Goal: Task Accomplishment & Management: Complete application form

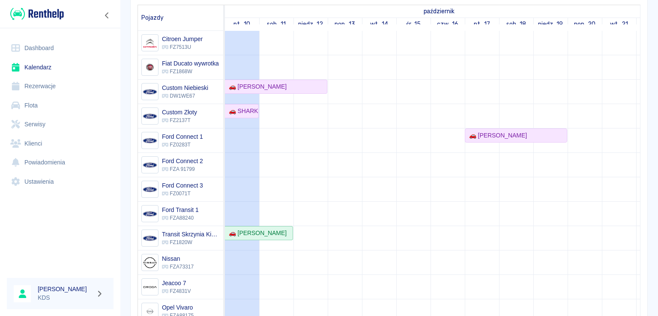
scroll to position [32, 0]
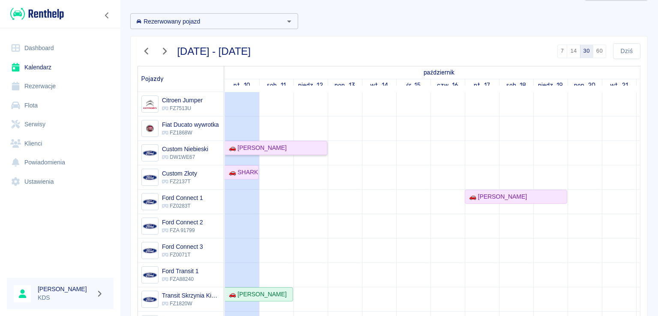
click at [275, 149] on div "🚗 [PERSON_NAME]" at bounding box center [255, 147] width 61 height 9
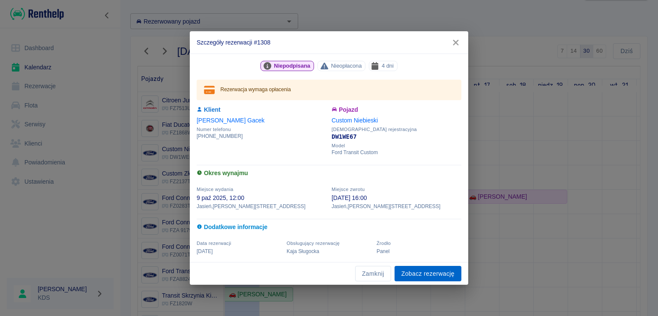
click at [413, 273] on link "Zobacz rezerwację" at bounding box center [427, 274] width 67 height 16
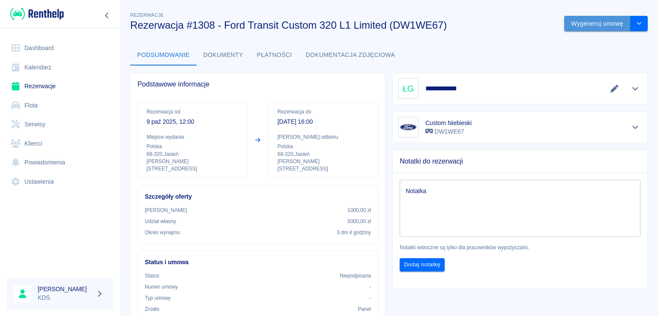
click at [582, 22] on button "Wygeneruj umowę" at bounding box center [597, 24] width 66 height 16
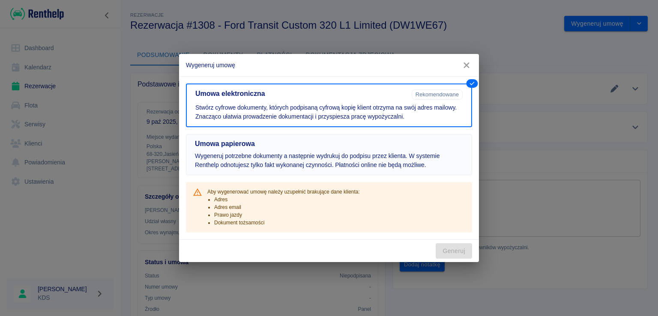
click at [325, 165] on p "Wygeneruj potrzebne dokumenty a następnie wydrukuj do podpisu przez klienta. W …" at bounding box center [329, 161] width 268 height 18
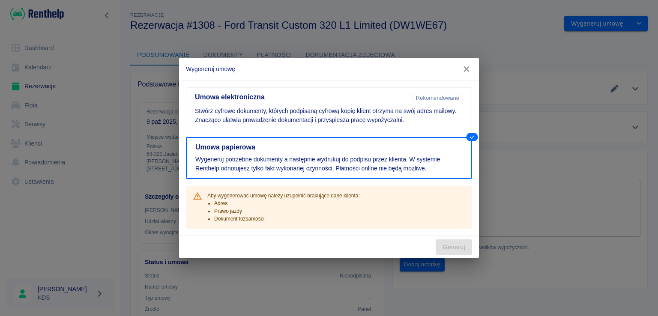
drag, startPoint x: 467, startPoint y: 69, endPoint x: 498, endPoint y: 65, distance: 31.5
click at [469, 69] on icon "button" at bounding box center [466, 69] width 11 height 9
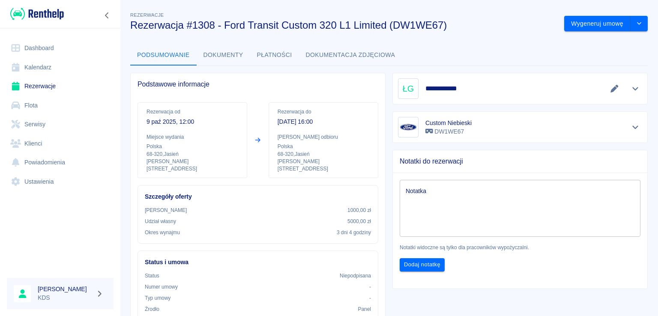
click at [607, 93] on button "Edytuj dane" at bounding box center [614, 89] width 14 height 12
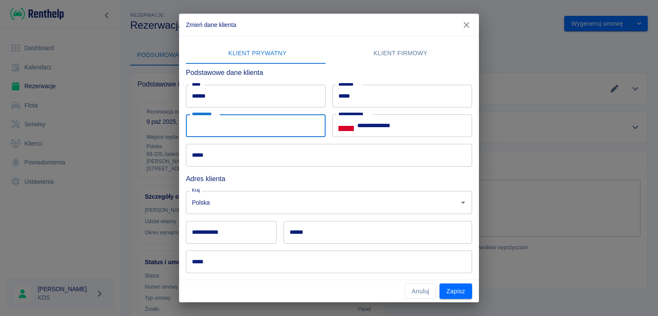
click at [269, 124] on input "**********" at bounding box center [256, 125] width 140 height 23
click at [248, 148] on input "*****" at bounding box center [329, 155] width 286 height 23
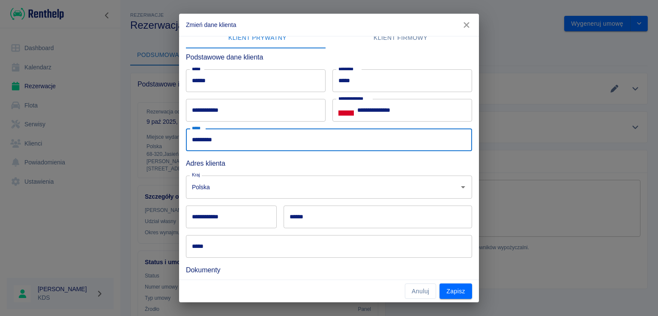
scroll to position [43, 0]
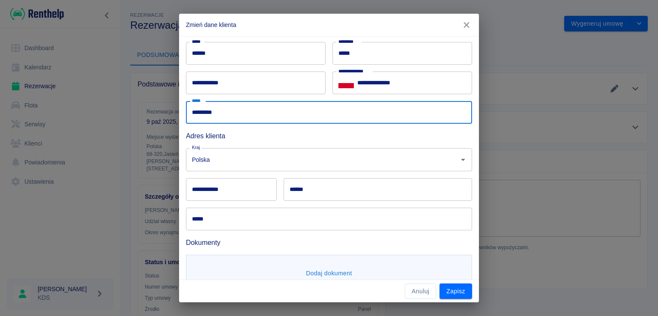
type input "*********"
click at [248, 190] on input "**********" at bounding box center [231, 189] width 91 height 23
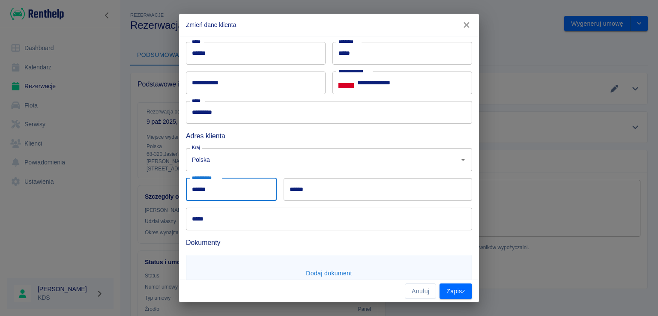
type input "******"
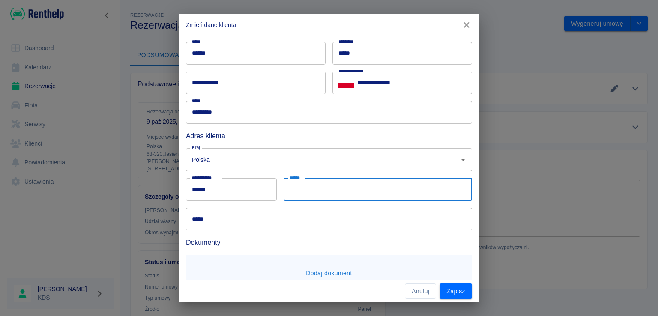
click at [307, 194] on input "******" at bounding box center [378, 189] width 188 height 23
type input "******"
type input "**********"
click at [284, 221] on input "**********" at bounding box center [329, 219] width 286 height 23
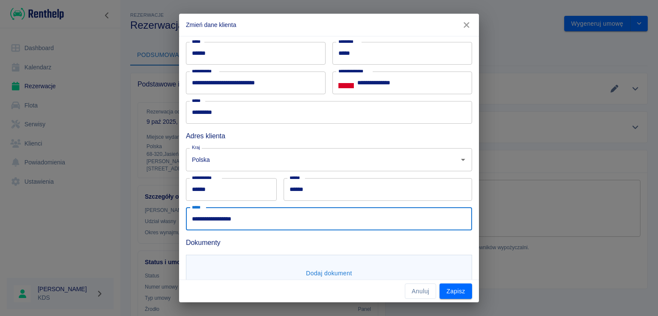
click at [284, 221] on input "**********" at bounding box center [329, 219] width 286 height 23
click at [266, 245] on h6 "Dokumenty" at bounding box center [329, 242] width 286 height 11
click at [271, 210] on input "**********" at bounding box center [329, 219] width 286 height 23
type input "*"
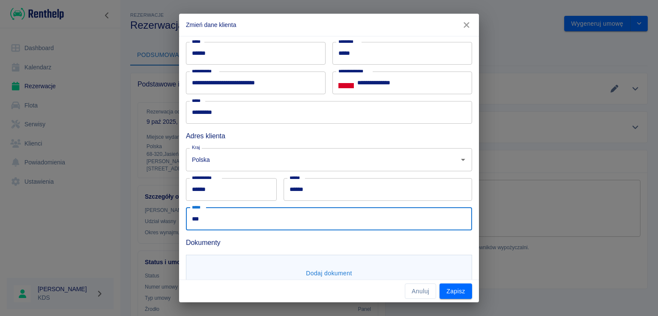
scroll to position [69, 0]
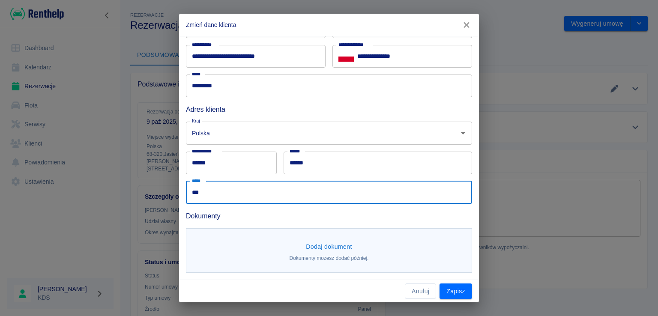
type input "***"
click at [337, 250] on button "Dodaj dokument" at bounding box center [328, 247] width 53 height 16
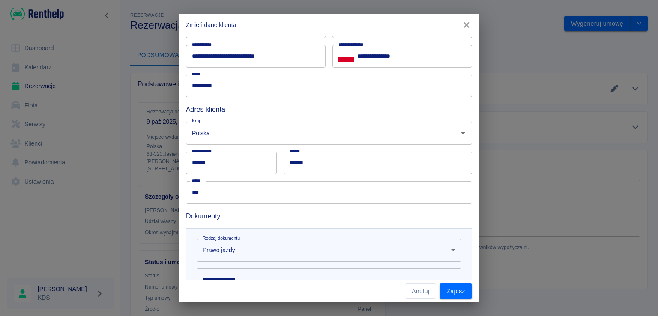
scroll to position [112, 0]
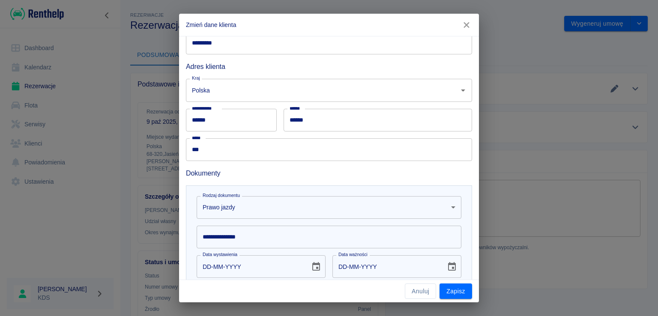
click at [281, 237] on input "**********" at bounding box center [329, 237] width 265 height 23
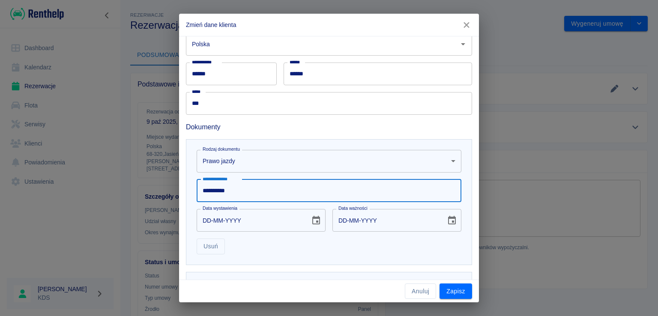
scroll to position [194, 0]
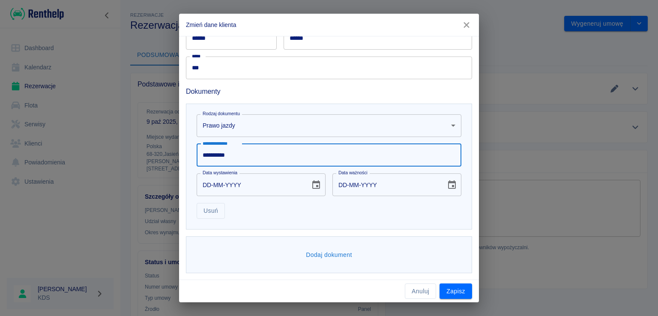
type input "**********"
click at [312, 244] on div "Dodaj dokument" at bounding box center [329, 254] width 286 height 37
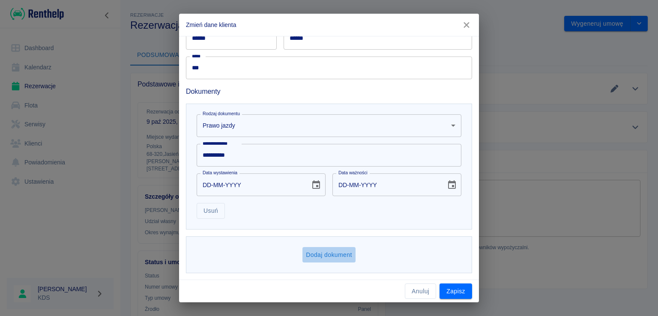
click at [313, 247] on button "Dodaj dokument" at bounding box center [328, 255] width 53 height 16
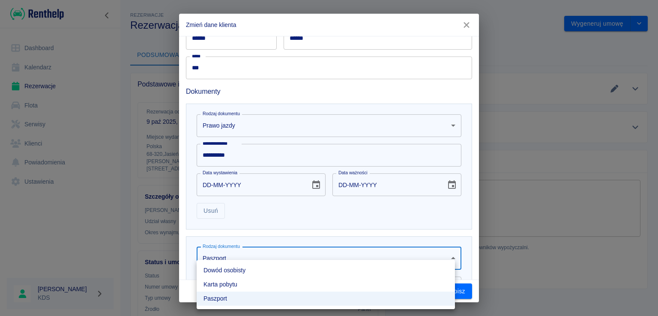
click at [276, 254] on body "Używamy plików Cookies, by zapewnić Ci najlepsze możliwe doświadczenie. Aby dow…" at bounding box center [329, 158] width 658 height 316
click at [236, 271] on li "Dowód osobisty" at bounding box center [326, 270] width 258 height 14
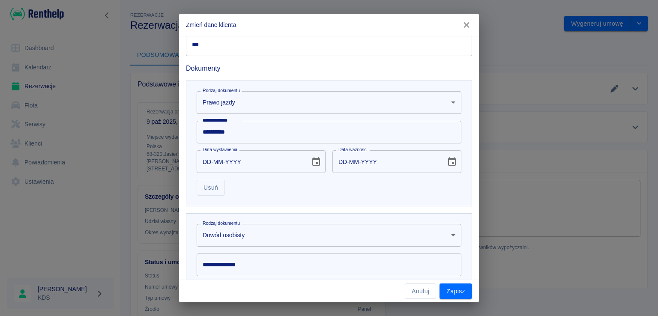
scroll to position [237, 0]
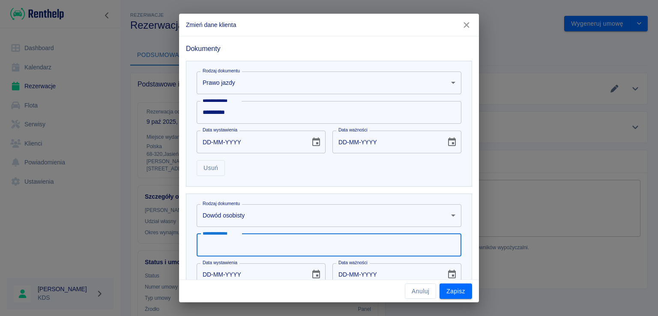
click at [252, 239] on input "**********" at bounding box center [329, 245] width 265 height 23
type input "*********"
click at [443, 293] on button "Zapisz" at bounding box center [455, 292] width 33 height 16
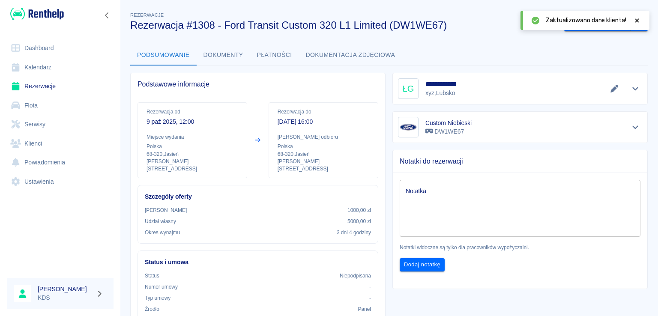
click at [639, 19] on icon at bounding box center [637, 21] width 8 height 6
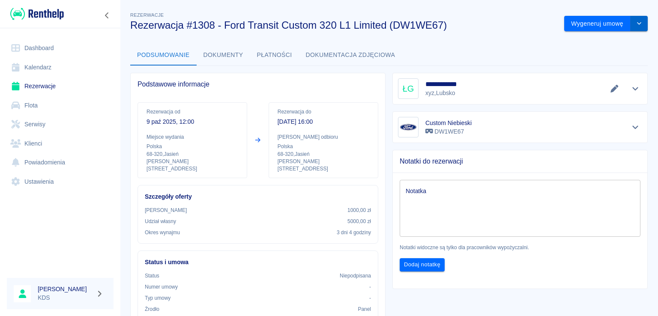
click at [631, 30] on button "drop-down" at bounding box center [638, 24] width 17 height 16
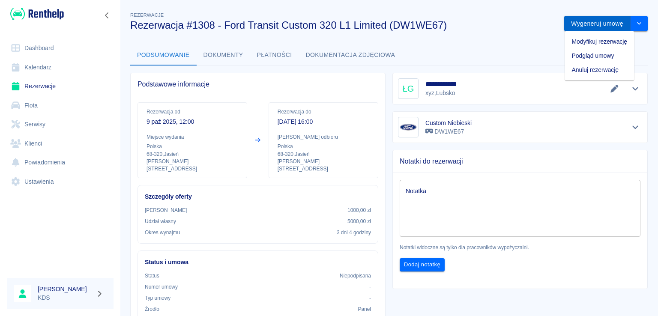
click at [598, 26] on button "Wygeneruj umowę" at bounding box center [597, 24] width 66 height 16
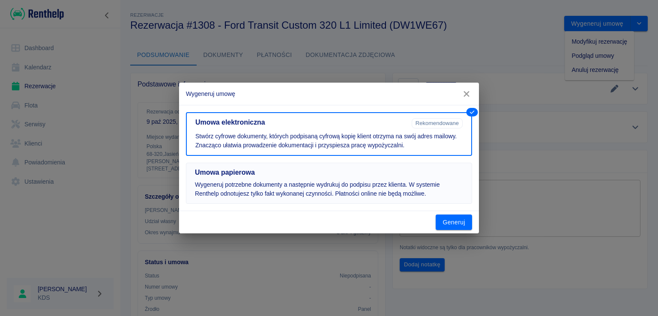
click at [427, 188] on p "Wygeneruj potrzebne dokumenty a następnie wydrukuj do podpisu przez klienta. W …" at bounding box center [329, 189] width 268 height 18
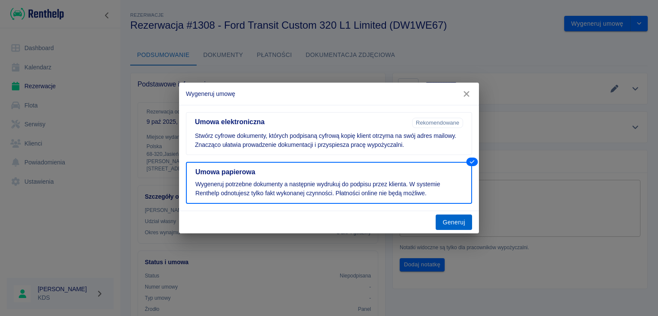
click at [456, 227] on button "Generuj" at bounding box center [454, 223] width 36 height 16
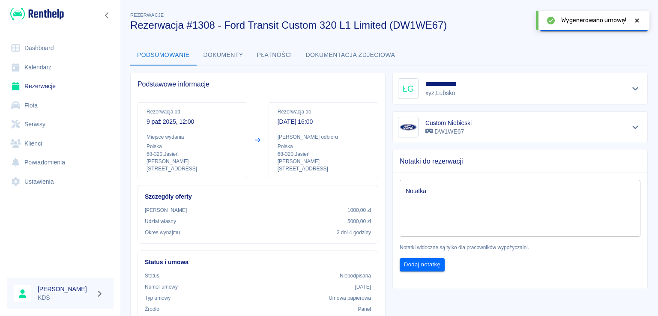
click at [581, 28] on div "Wygenerowano umowę!" at bounding box center [592, 20] width 113 height 19
click at [633, 21] on icon at bounding box center [637, 21] width 8 height 6
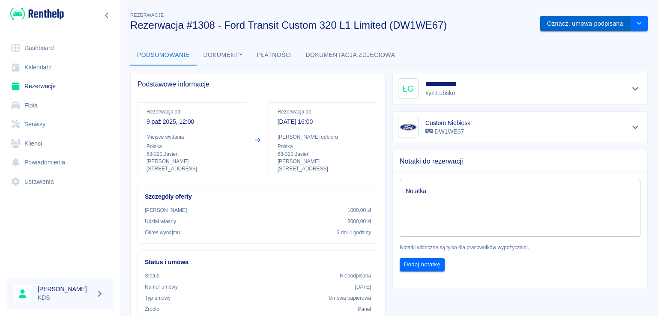
click at [578, 23] on button "Oznacz: umowa podpisana" at bounding box center [585, 24] width 90 height 16
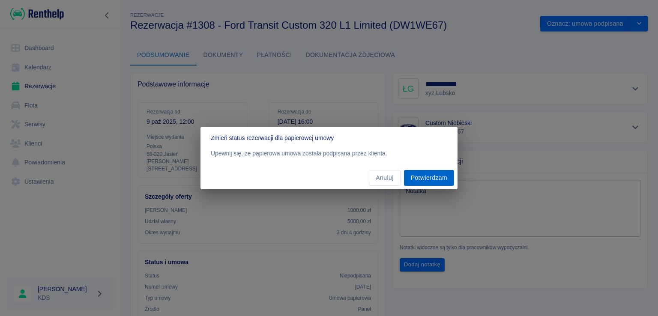
click at [430, 176] on button "Potwierdzam" at bounding box center [429, 178] width 50 height 16
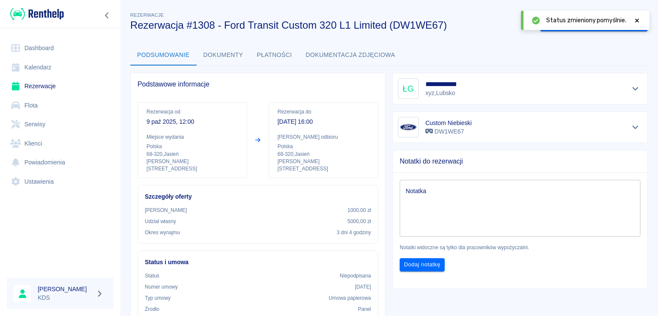
click at [635, 21] on icon at bounding box center [637, 21] width 8 height 6
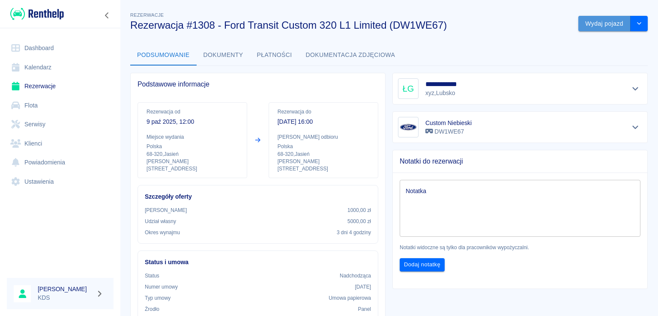
click at [588, 26] on button "Wydaj pojazd" at bounding box center [604, 24] width 52 height 16
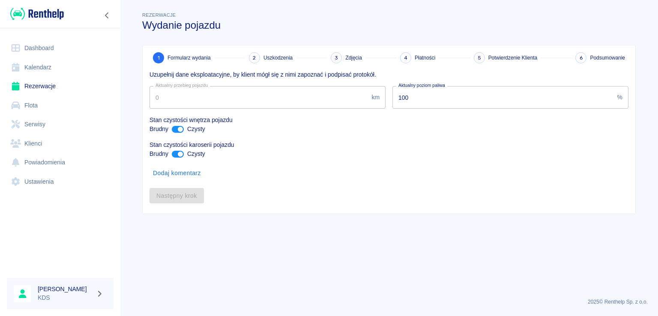
type input "107994"
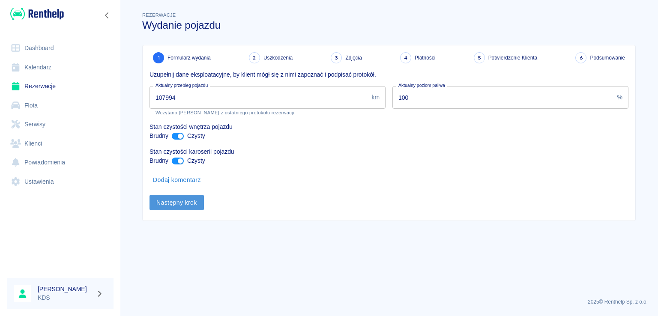
click at [171, 203] on button "Następny krok" at bounding box center [176, 203] width 54 height 16
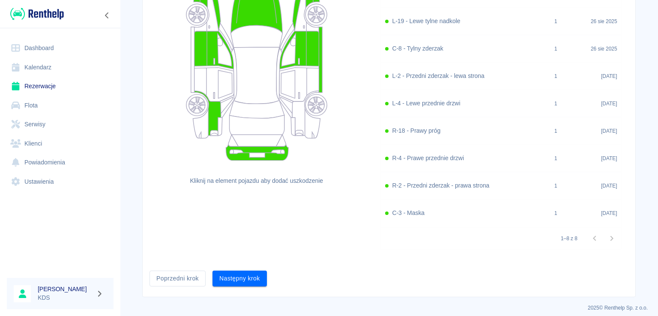
scroll to position [134, 0]
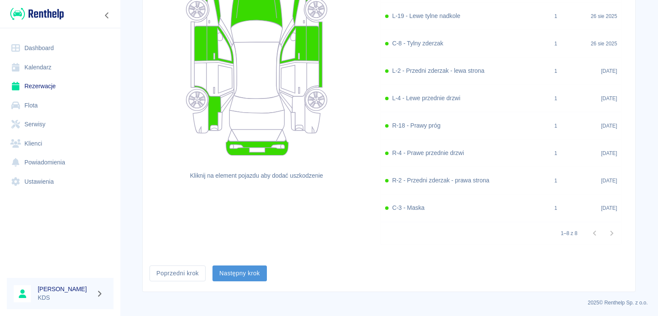
click at [247, 273] on button "Następny krok" at bounding box center [239, 274] width 54 height 16
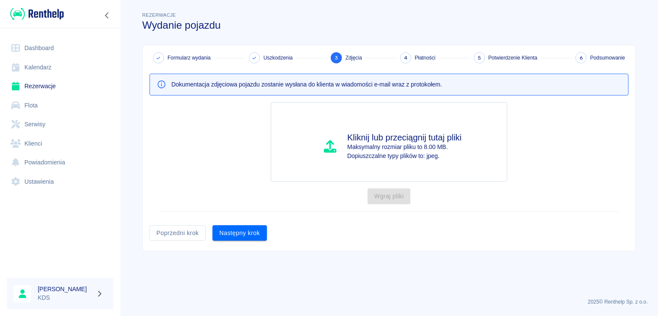
click at [259, 231] on button "Następny krok" at bounding box center [239, 233] width 54 height 16
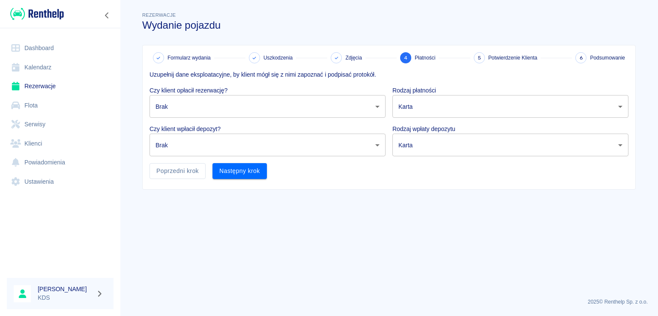
click at [239, 105] on body "Używamy plików Cookies, by zapewnić Ci najlepsze możliwe doświadczenie. Aby dow…" at bounding box center [329, 158] width 658 height 316
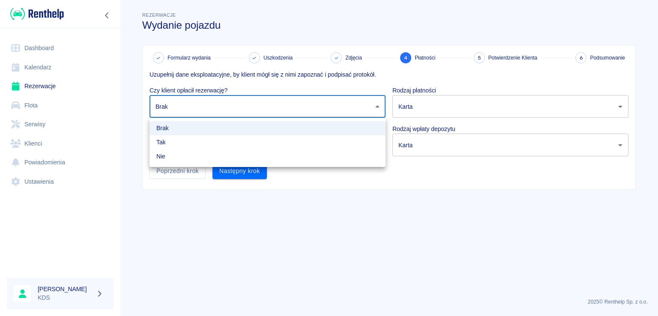
click at [187, 141] on li "Tak" at bounding box center [267, 142] width 236 height 14
type input "true"
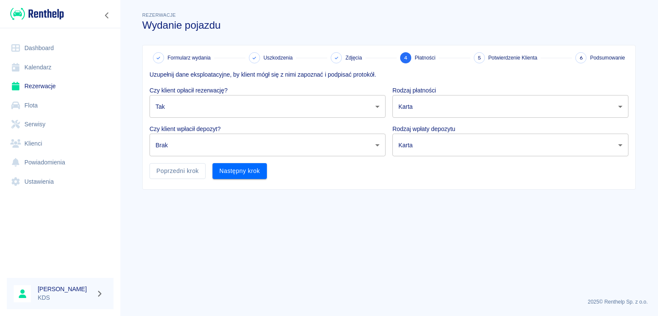
click at [188, 141] on body "Używamy plików Cookies, by zapewnić Ci najlepsze możliwe doświadczenie. Aby dow…" at bounding box center [329, 158] width 658 height 316
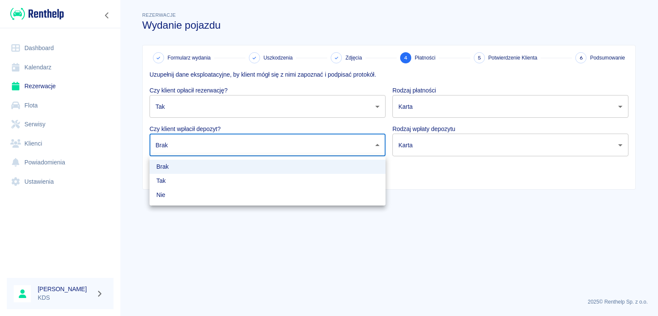
click at [176, 178] on li "Tak" at bounding box center [267, 181] width 236 height 14
type input "true"
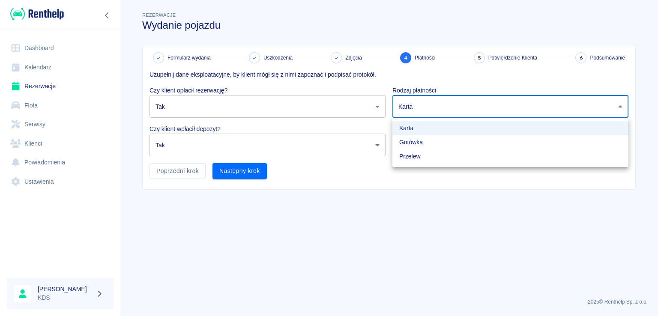
click at [460, 99] on body "Używamy plików Cookies, by zapewnić Ci najlepsze możliwe doświadczenie. Aby dow…" at bounding box center [329, 158] width 658 height 316
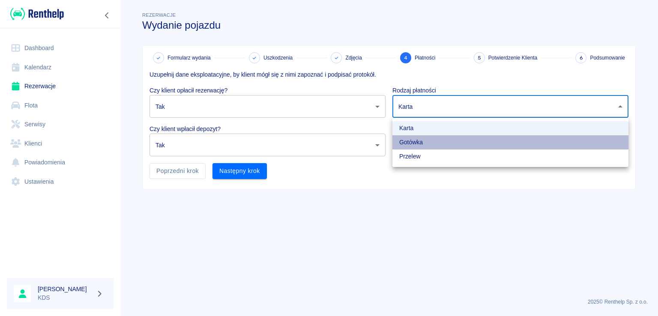
drag, startPoint x: 409, startPoint y: 138, endPoint x: 423, endPoint y: 132, distance: 15.5
click at [409, 138] on li "Gotówka" at bounding box center [510, 142] width 236 height 14
type input "cash"
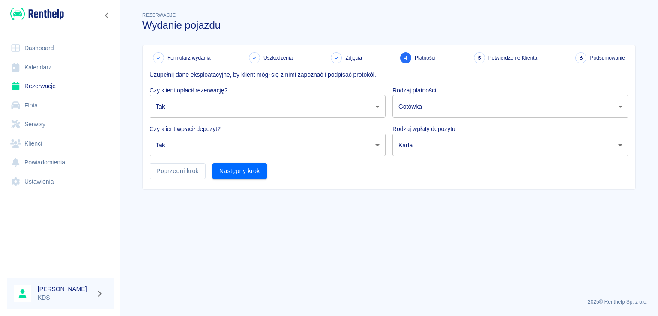
click at [431, 131] on p "Rodzaj wpłaty depozytu" at bounding box center [510, 129] width 236 height 9
click at [431, 136] on body "Używamy plików Cookies, by zapewnić Ci najlepsze możliwe doświadczenie. Aby dow…" at bounding box center [329, 158] width 658 height 316
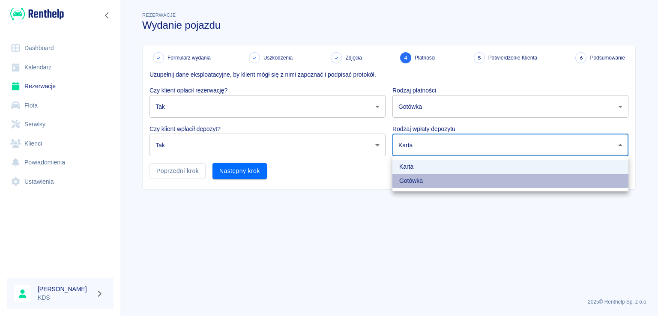
click at [410, 182] on li "Gotówka" at bounding box center [510, 181] width 236 height 14
type input "cash"
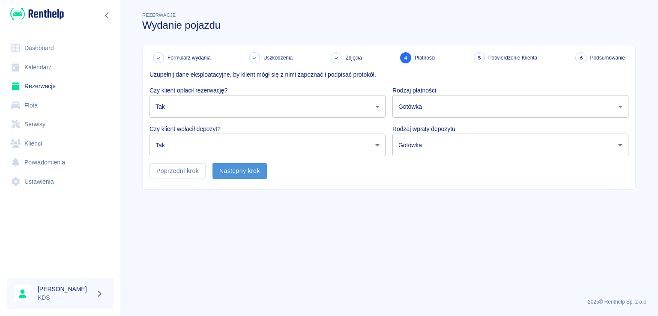
click at [221, 168] on button "Następny krok" at bounding box center [239, 171] width 54 height 16
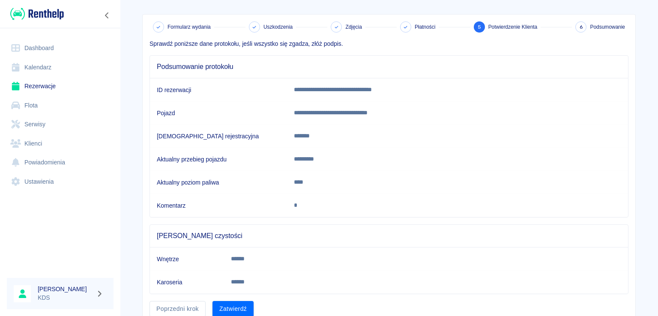
scroll to position [66, 0]
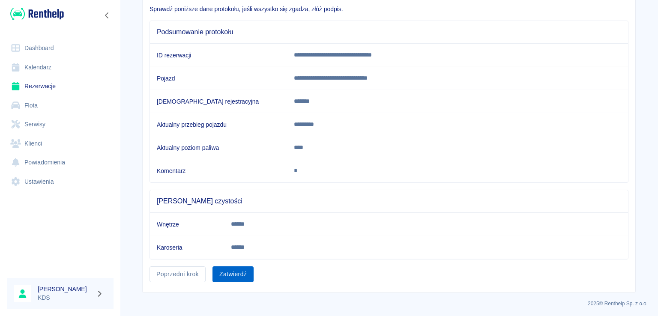
click at [229, 271] on button "Zatwierdź" at bounding box center [232, 274] width 41 height 16
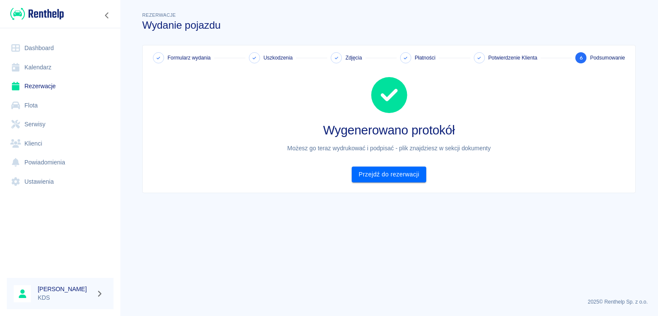
scroll to position [0, 0]
click at [386, 175] on link "Przejdź do rezerwacji" at bounding box center [389, 175] width 74 height 16
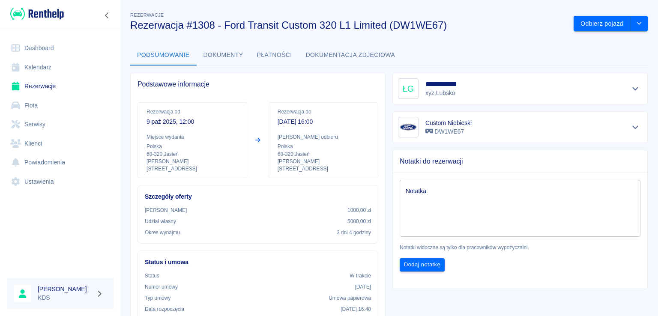
click at [47, 67] on link "Kalendarz" at bounding box center [60, 67] width 107 height 19
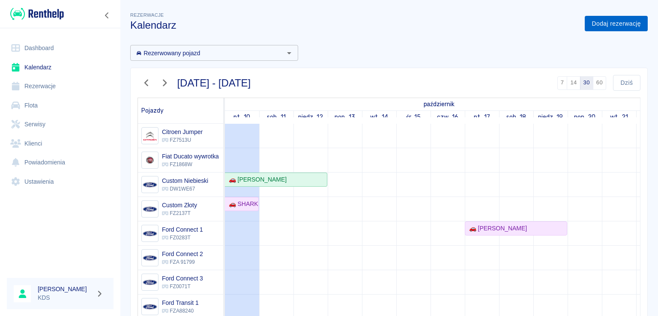
click at [617, 28] on link "Dodaj rezerwację" at bounding box center [616, 24] width 63 height 16
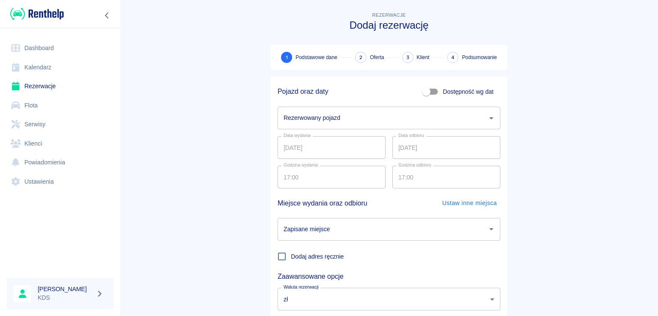
click at [381, 120] on input "Rezerwowany pojazd" at bounding box center [382, 117] width 202 height 15
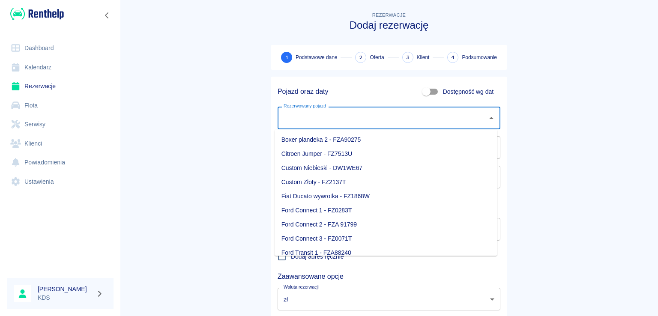
click at [324, 154] on li "Citroen Jumper - FZ7513U" at bounding box center [386, 154] width 223 height 14
type input "Citroen Jumper - FZ7513U"
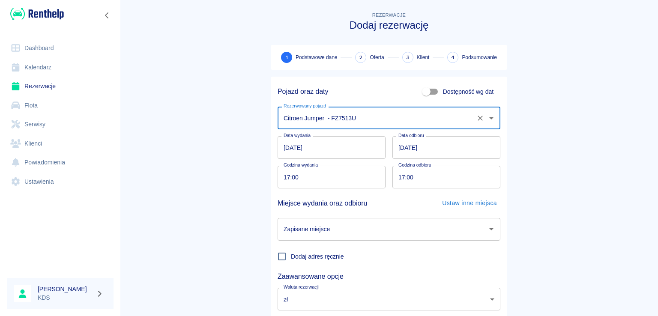
click at [323, 147] on input "10.10.2025" at bounding box center [332, 147] width 108 height 23
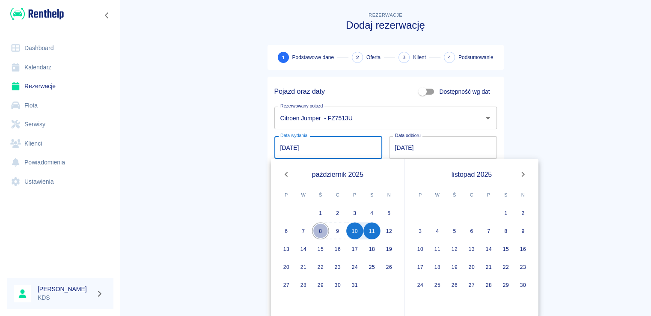
click at [319, 232] on button "8" at bounding box center [320, 230] width 17 height 17
type input "08.10.2025"
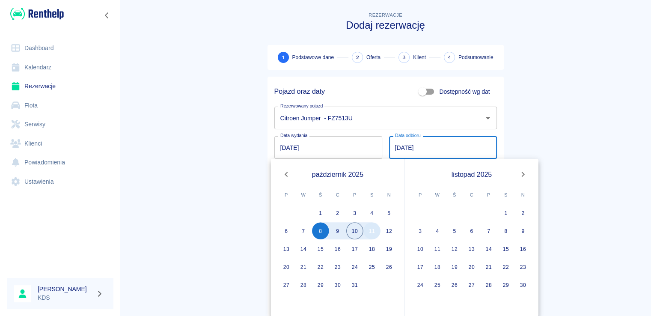
click at [375, 232] on button "11" at bounding box center [372, 230] width 17 height 17
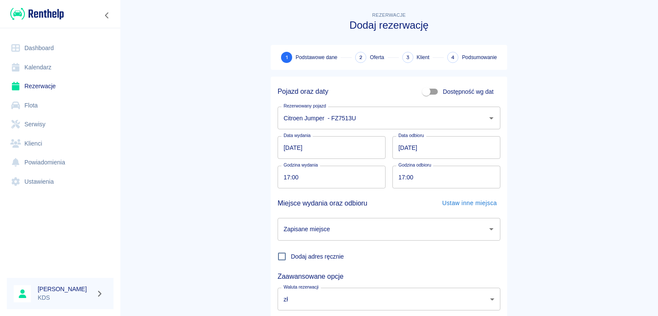
click at [290, 196] on h5 "Miejsce wydania oraz odbioru" at bounding box center [323, 203] width 90 height 15
click at [308, 182] on input "17:00" at bounding box center [329, 177] width 102 height 23
type input "14:00"
click at [442, 182] on input "17:00" at bounding box center [443, 177] width 102 height 23
type input "14:00"
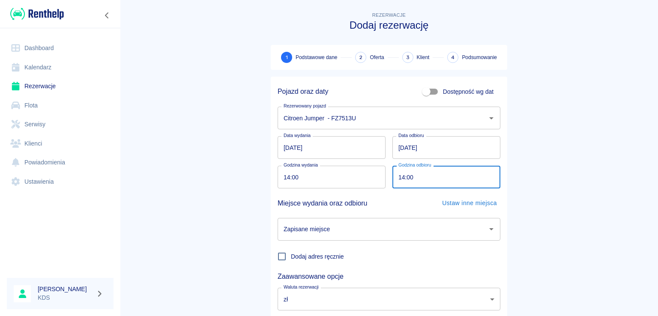
click at [484, 246] on div "Dodaj adres ręcznie" at bounding box center [386, 253] width 230 height 25
click at [486, 233] on icon "Otwórz" at bounding box center [491, 229] width 10 height 10
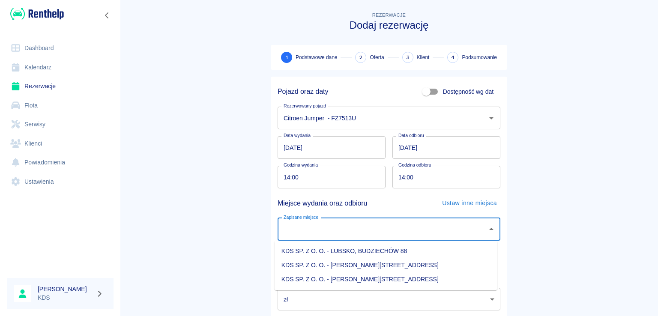
click at [375, 275] on li "KDS SP. Z O. O. - Jasień, Sienkiewicza 52" at bounding box center [386, 279] width 223 height 14
type input "KDS SP. Z O. O. - Jasień, Sienkiewicza 52"
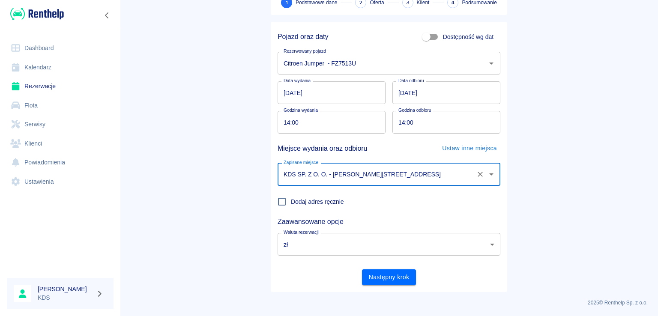
scroll to position [56, 0]
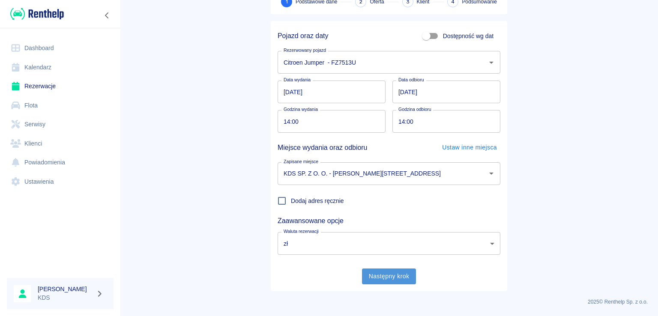
click at [384, 269] on button "Następny krok" at bounding box center [389, 277] width 54 height 16
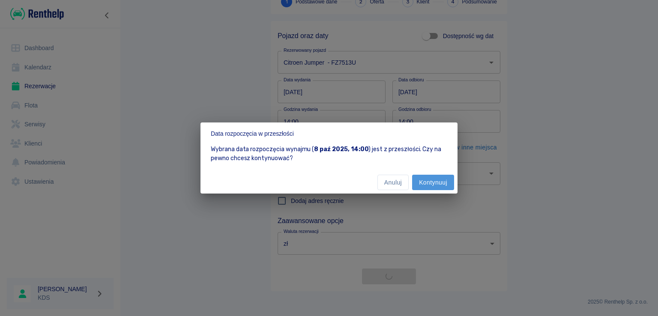
click at [430, 179] on button "Kontynuuj" at bounding box center [433, 183] width 42 height 16
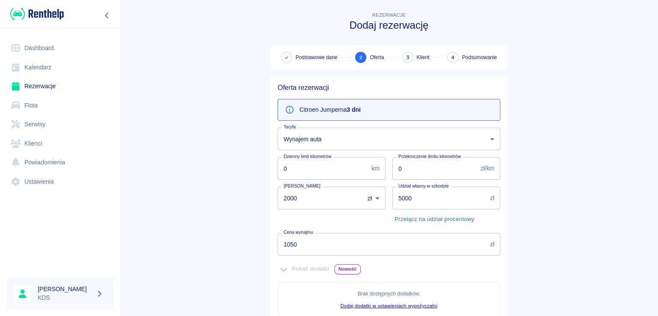
scroll to position [86, 0]
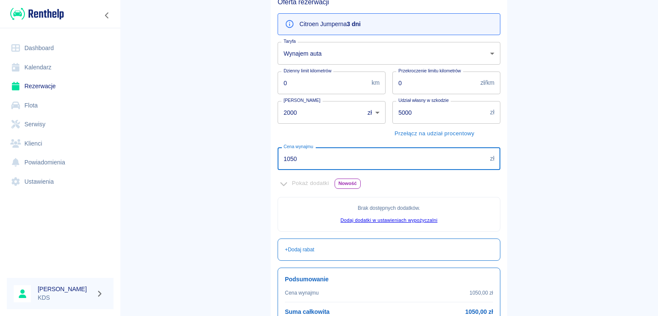
click at [337, 159] on input "1050" at bounding box center [382, 158] width 209 height 23
type input "450"
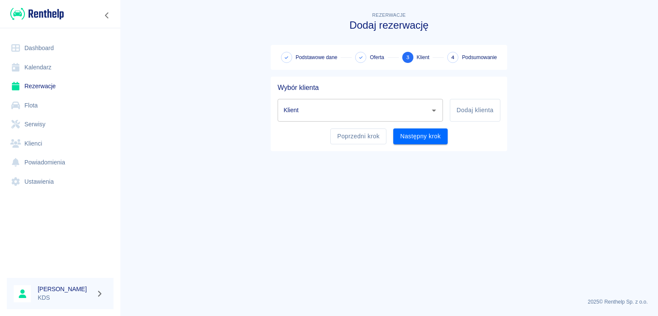
click at [429, 110] on icon "Otwórz" at bounding box center [434, 110] width 10 height 10
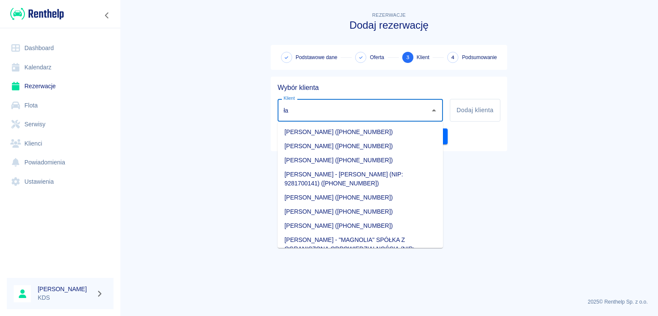
type input "ł"
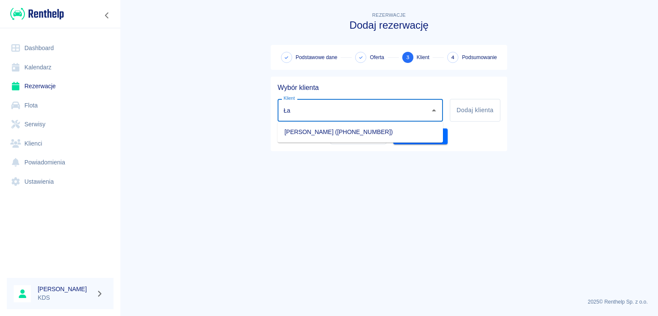
type input "Ł"
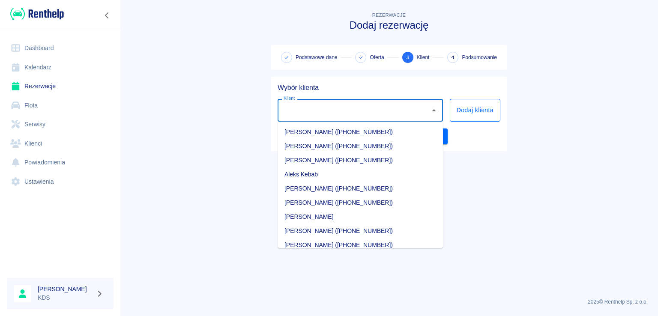
click at [469, 110] on button "Dodaj klienta" at bounding box center [475, 110] width 51 height 23
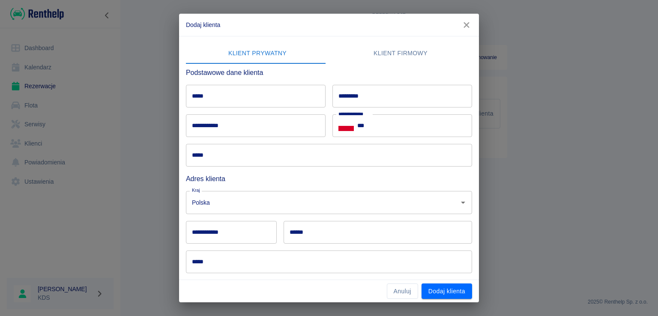
click at [303, 100] on input "*****" at bounding box center [256, 96] width 140 height 23
type input "*"
type input "******"
click at [338, 93] on div "********* *********" at bounding box center [402, 96] width 140 height 23
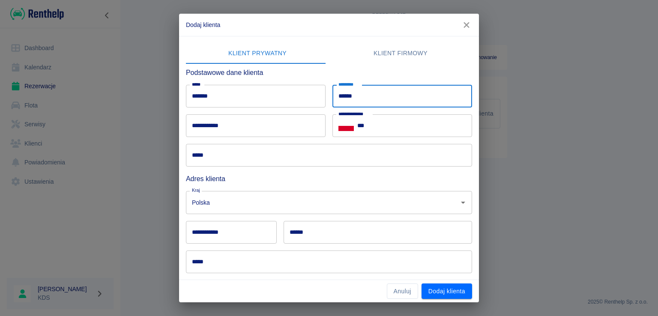
type input "******"
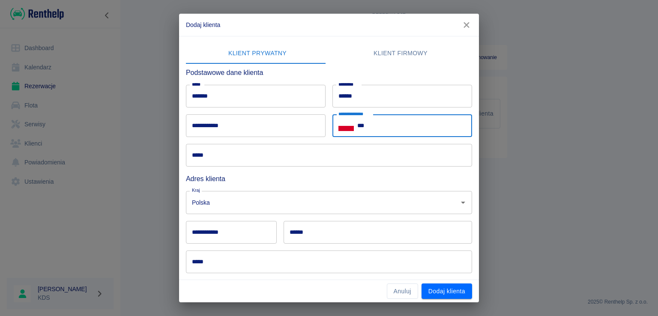
click at [411, 123] on input "***" at bounding box center [414, 125] width 115 height 23
type input "**********"
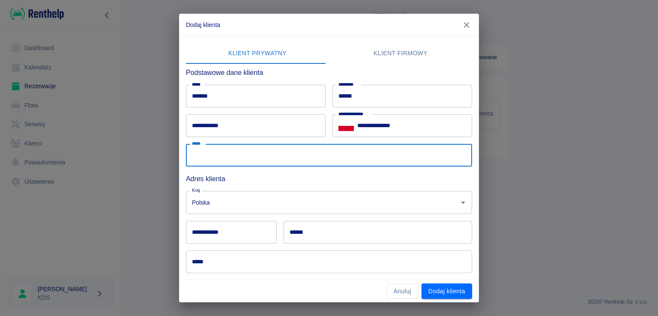
click at [271, 157] on input "*****" at bounding box center [329, 155] width 286 height 23
type input "*********"
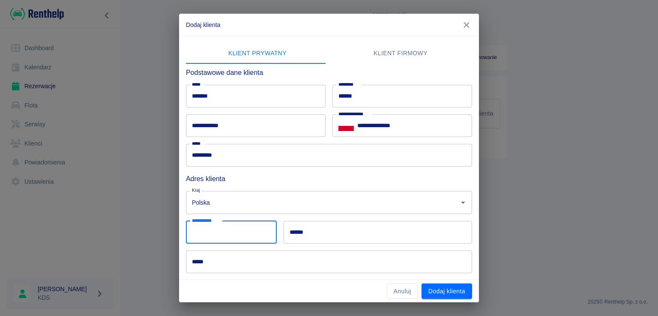
click at [243, 236] on input "**********" at bounding box center [231, 232] width 91 height 23
type input "******"
click at [358, 235] on input "******" at bounding box center [378, 232] width 188 height 23
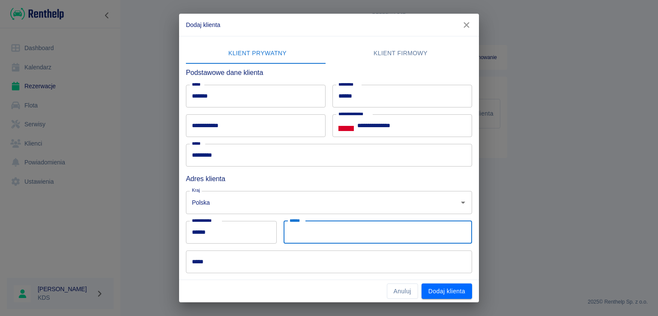
type input "******"
type input "**********"
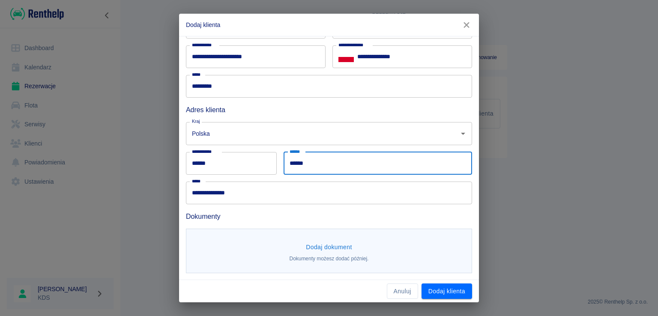
scroll to position [69, 0]
click at [334, 244] on button "Dodaj dokument" at bounding box center [328, 247] width 53 height 16
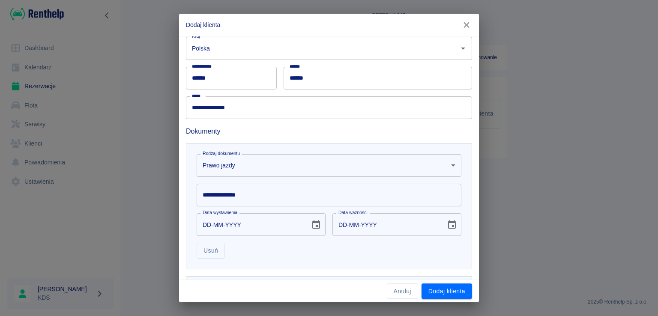
scroll to position [155, 0]
click at [271, 194] on input "**********" at bounding box center [329, 194] width 265 height 23
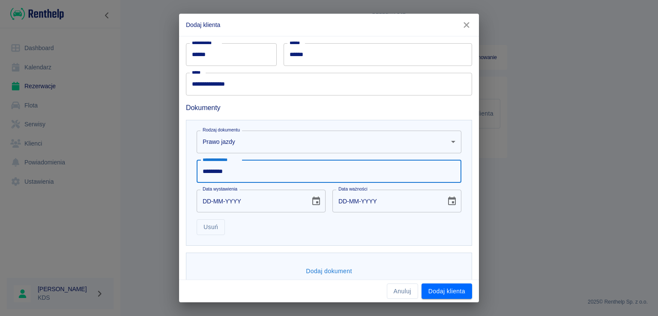
scroll to position [194, 0]
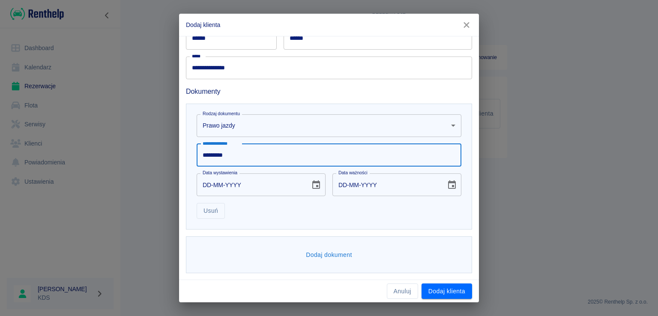
type input "*********"
click at [316, 253] on button "Dodaj dokument" at bounding box center [328, 255] width 53 height 16
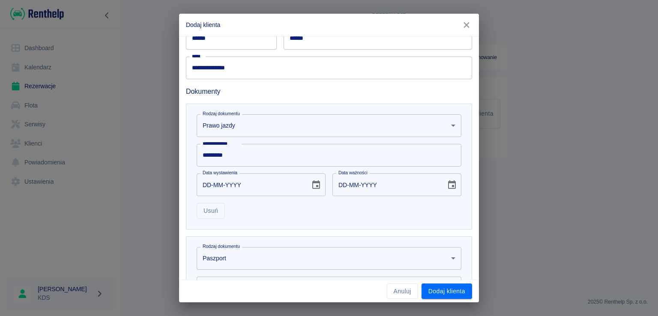
click at [259, 256] on body "**********" at bounding box center [329, 158] width 658 height 316
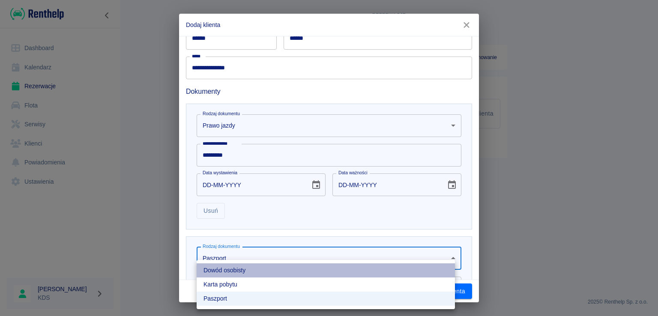
click at [246, 270] on li "Dowód osobisty" at bounding box center [326, 270] width 258 height 14
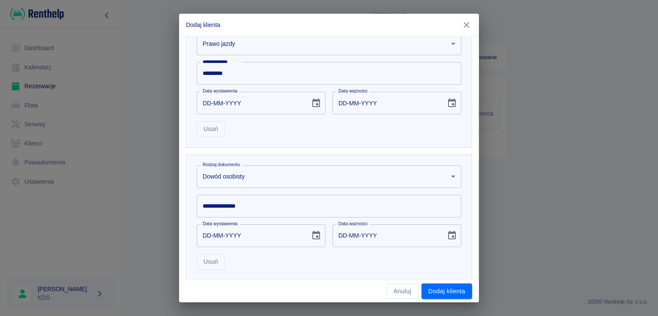
scroll to position [280, 0]
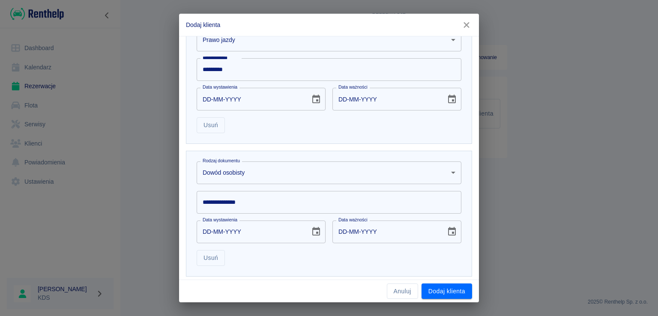
click at [258, 204] on input "**********" at bounding box center [329, 202] width 265 height 23
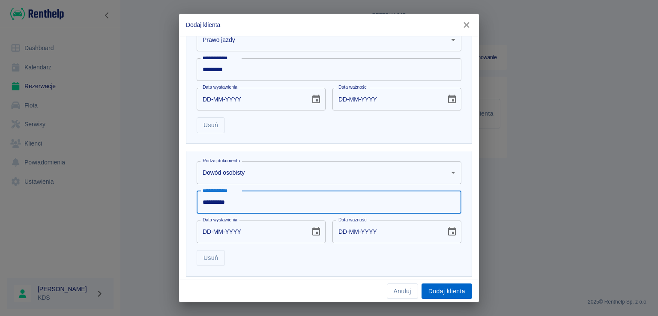
type input "**********"
click at [441, 296] on button "Dodaj klienta" at bounding box center [446, 292] width 51 height 16
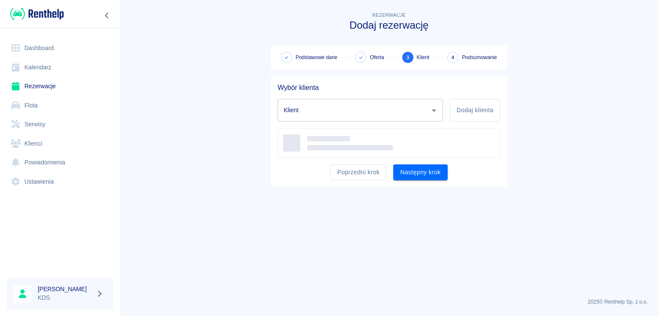
type input "Łabędź Laweta (+48123456789)"
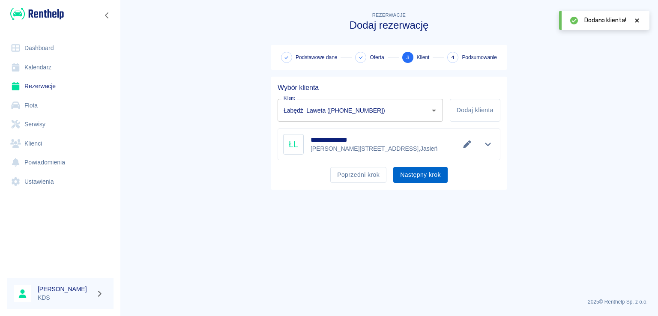
click at [415, 174] on button "Następny krok" at bounding box center [420, 175] width 54 height 16
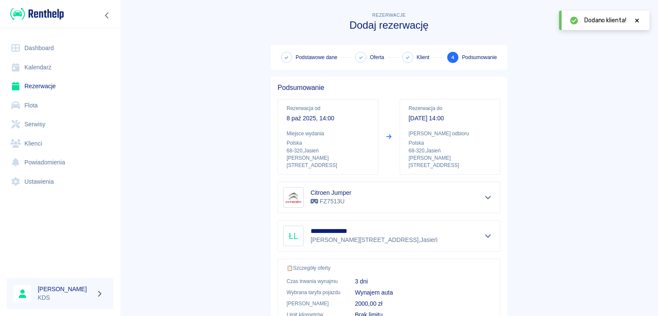
click at [636, 18] on icon at bounding box center [637, 21] width 8 height 6
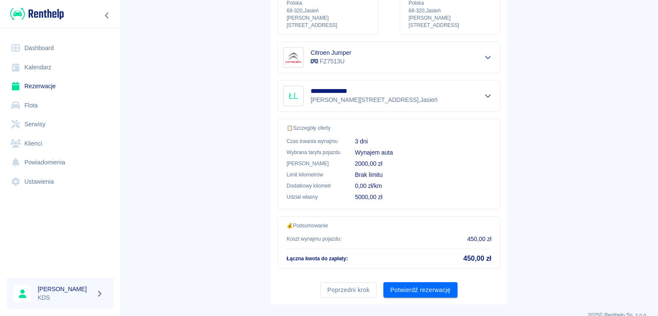
scroll to position [145, 0]
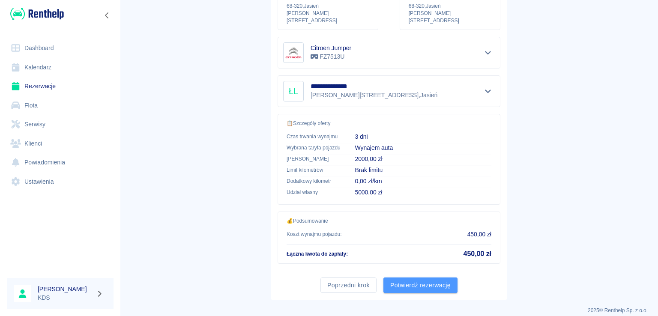
click at [409, 278] on button "Potwierdź rezerwację" at bounding box center [420, 286] width 74 height 16
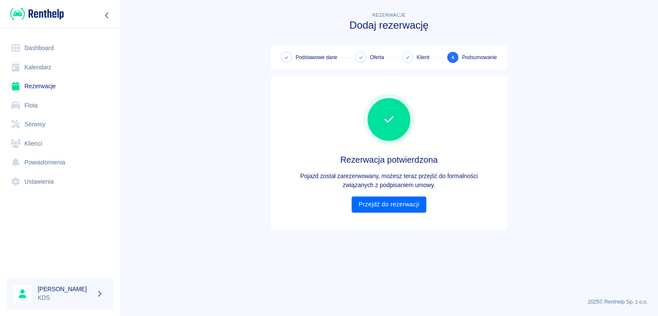
scroll to position [0, 0]
click at [400, 206] on link "Przejdź do rezerwacji" at bounding box center [389, 205] width 74 height 16
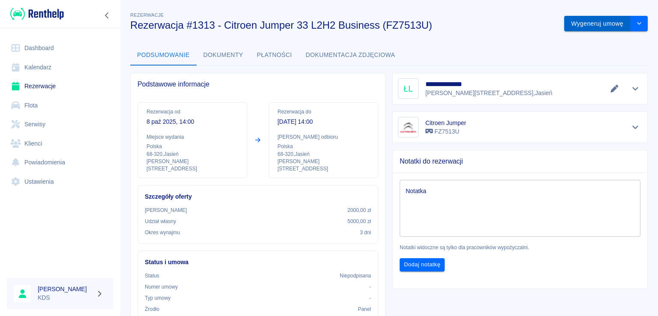
click at [599, 28] on button "Wygeneruj umowę" at bounding box center [597, 24] width 66 height 16
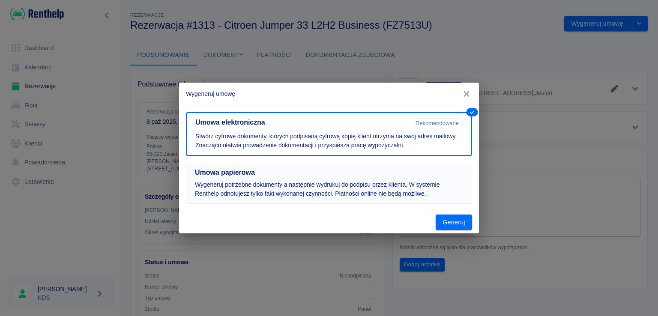
drag, startPoint x: 430, startPoint y: 171, endPoint x: 434, endPoint y: 182, distance: 12.2
click at [430, 172] on h5 "Umowa papierowa" at bounding box center [329, 172] width 268 height 9
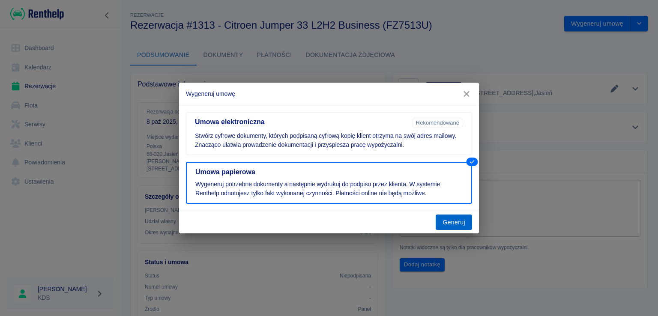
click at [454, 221] on button "Generuj" at bounding box center [454, 223] width 36 height 16
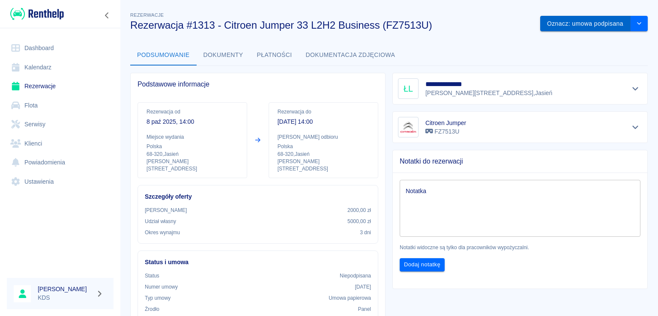
click at [580, 15] on div "Oznacz: umowa podpisana" at bounding box center [590, 20] width 114 height 23
click at [580, 17] on button "Oznacz: umowa podpisana" at bounding box center [585, 24] width 90 height 16
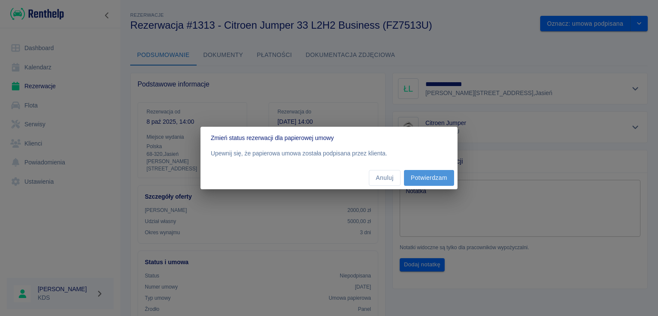
click at [416, 172] on button "Potwierdzam" at bounding box center [429, 178] width 50 height 16
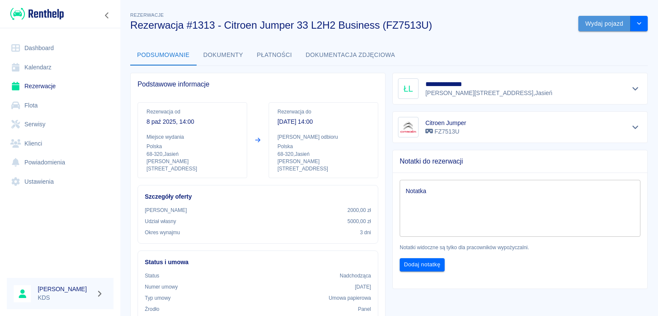
click at [592, 26] on button "Wydaj pojazd" at bounding box center [604, 24] width 52 height 16
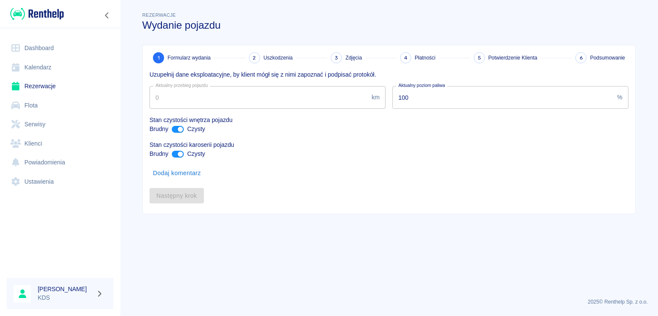
type input "84962"
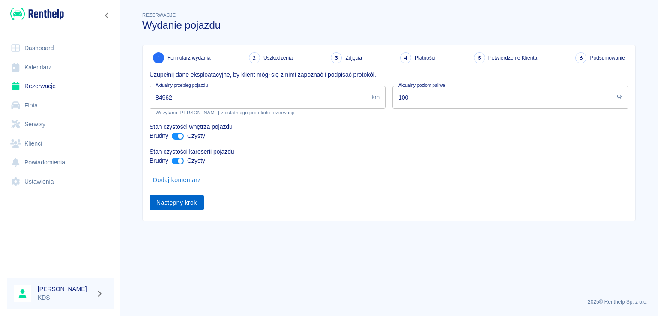
click at [179, 199] on button "Następny krok" at bounding box center [176, 203] width 54 height 16
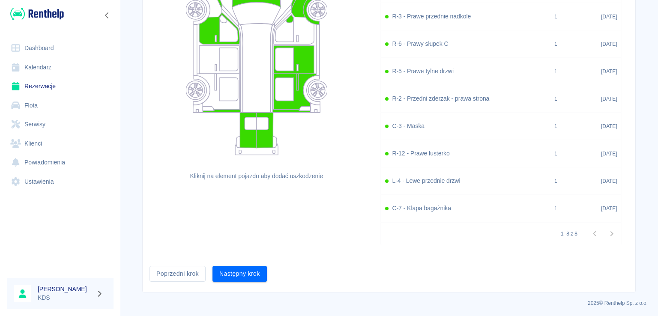
scroll to position [134, 0]
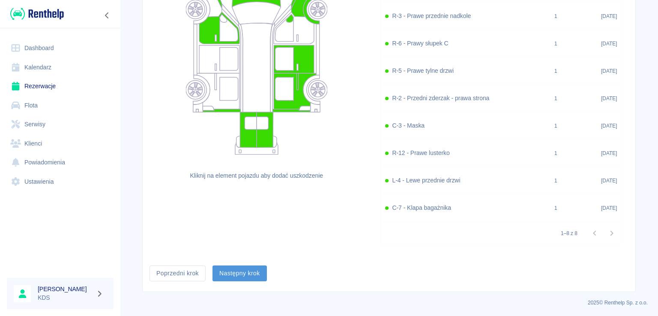
click at [245, 278] on button "Następny krok" at bounding box center [239, 274] width 54 height 16
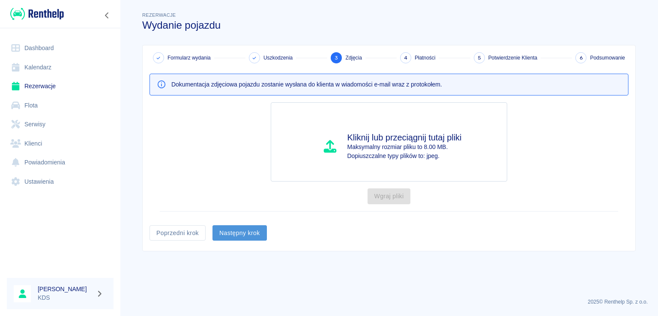
click at [243, 233] on button "Następny krok" at bounding box center [239, 233] width 54 height 16
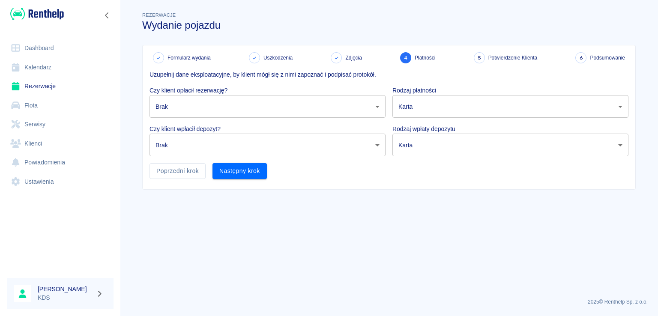
click at [325, 107] on body "Używamy plików Cookies, by zapewnić Ci najlepsze możliwe doświadczenie. Aby dow…" at bounding box center [329, 158] width 658 height 316
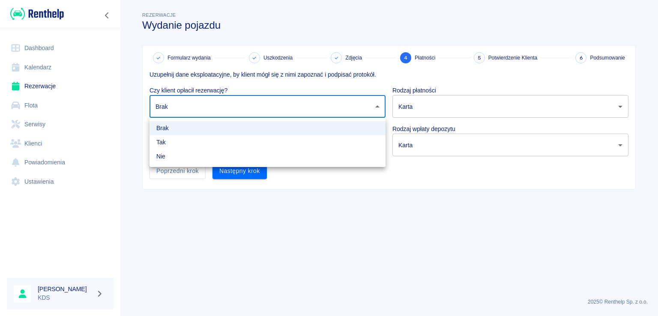
click at [195, 138] on li "Tak" at bounding box center [267, 142] width 236 height 14
type input "true"
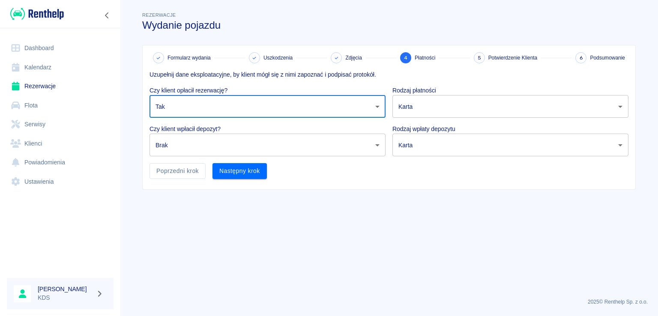
click at [226, 146] on body "Używamy plików Cookies, by zapewnić Ci najlepsze możliwe doświadczenie. Aby dow…" at bounding box center [329, 158] width 658 height 316
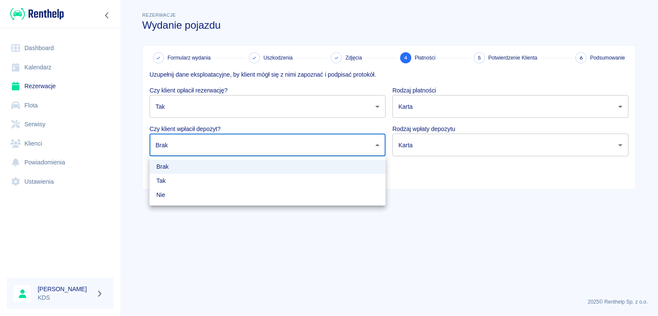
drag, startPoint x: 194, startPoint y: 182, endPoint x: 252, endPoint y: 156, distance: 63.3
click at [199, 178] on li "Tak" at bounding box center [267, 181] width 236 height 14
type input "true"
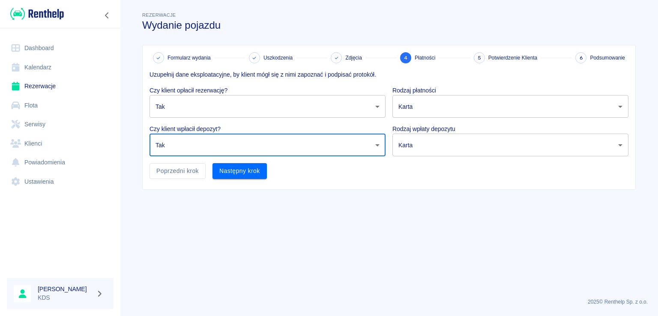
click at [412, 97] on body "Używamy plików Cookies, by zapewnić Ci najlepsze możliwe doświadczenie. Aby dow…" at bounding box center [329, 158] width 658 height 316
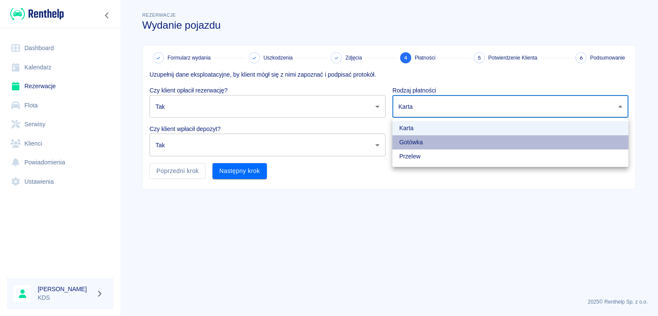
click at [405, 141] on li "Gotówka" at bounding box center [510, 142] width 236 height 14
type input "cash"
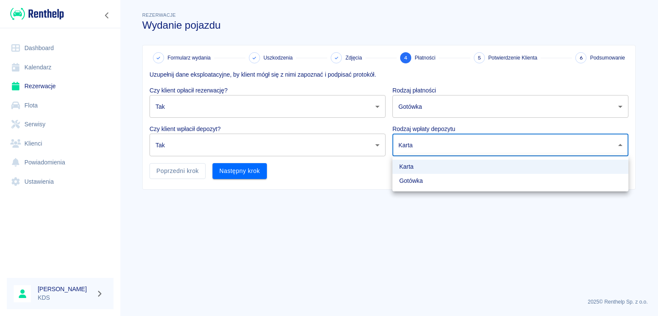
click at [418, 149] on body "Używamy plików Cookies, by zapewnić Ci najlepsze możliwe doświadczenie. Aby dow…" at bounding box center [329, 158] width 658 height 316
drag, startPoint x: 409, startPoint y: 177, endPoint x: 387, endPoint y: 179, distance: 22.8
click at [409, 177] on li "Gotówka" at bounding box center [510, 181] width 236 height 14
type input "cash"
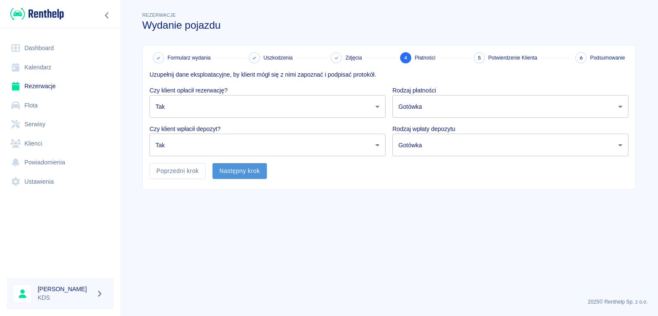
click at [248, 173] on button "Następny krok" at bounding box center [239, 171] width 54 height 16
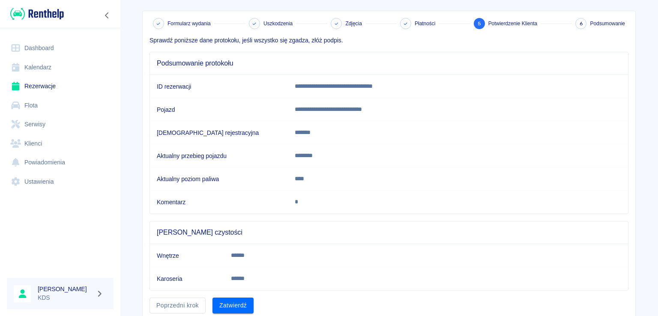
scroll to position [66, 0]
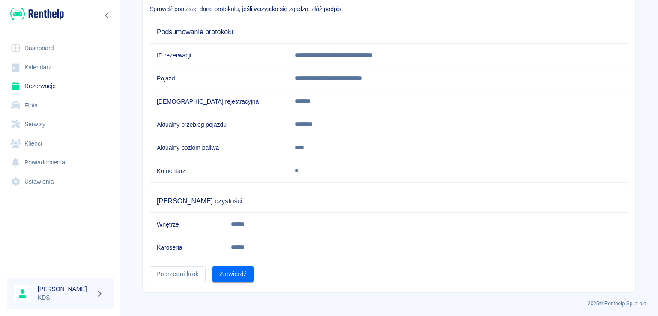
click at [227, 275] on button "Zatwierdź" at bounding box center [232, 274] width 41 height 16
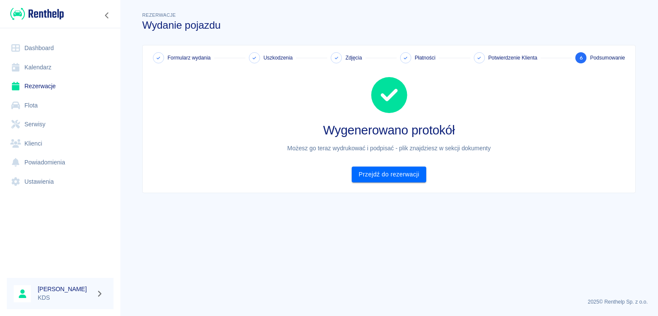
scroll to position [0, 0]
click at [417, 175] on link "Przejdź do rezerwacji" at bounding box center [389, 175] width 74 height 16
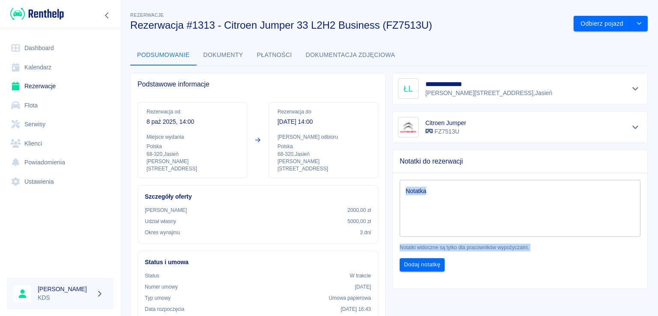
drag, startPoint x: 418, startPoint y: 175, endPoint x: 628, endPoint y: 295, distance: 241.7
click at [512, 316] on html "Używamy plików Cookies, by zapewnić Ci najlepsze możliwe doświadczenie. Aby dow…" at bounding box center [329, 158] width 658 height 316
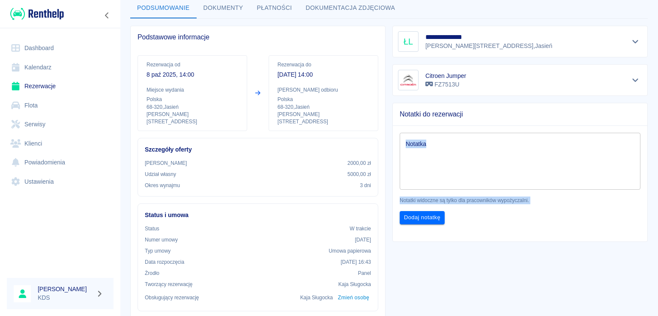
click at [495, 281] on div "**********" at bounding box center [516, 295] width 262 height 552
click at [45, 61] on link "Kalendarz" at bounding box center [60, 67] width 107 height 19
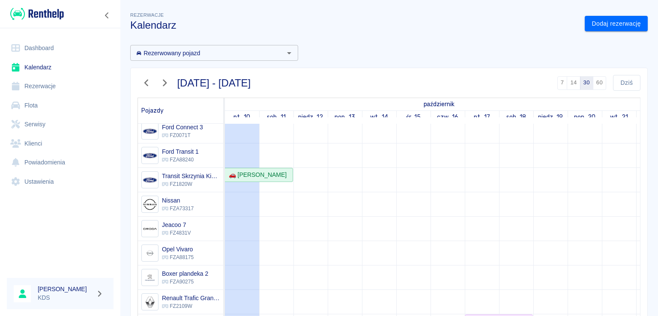
scroll to position [160, 0]
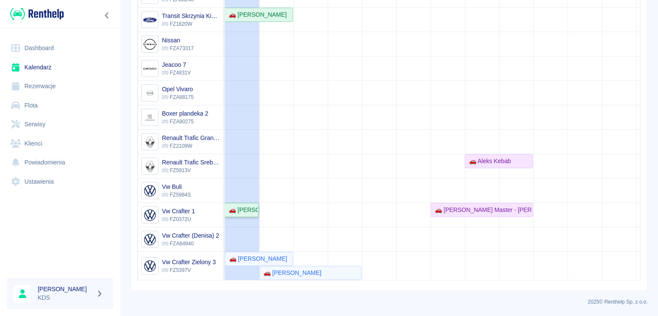
click at [245, 206] on div "🚗 [PERSON_NAME]" at bounding box center [241, 210] width 33 height 9
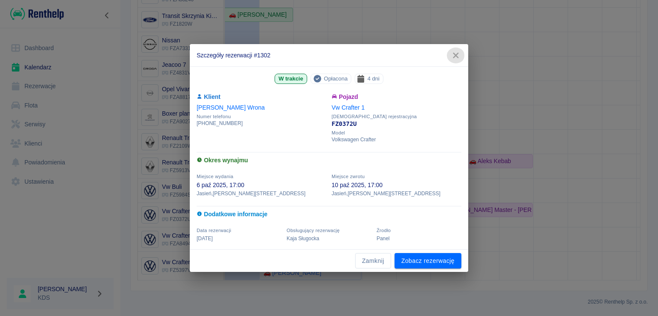
drag, startPoint x: 456, startPoint y: 56, endPoint x: 154, endPoint y: 314, distance: 397.0
click at [456, 57] on icon "button" at bounding box center [456, 56] width 6 height 6
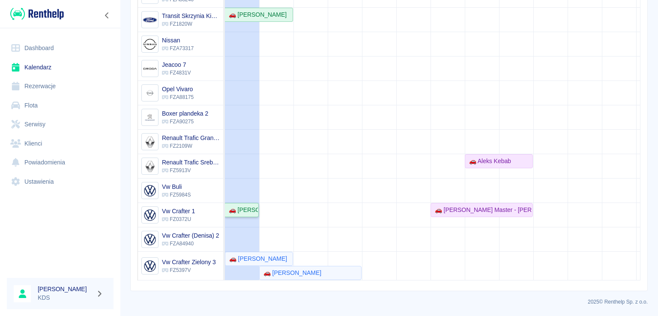
click at [246, 206] on div "🚗 [PERSON_NAME]" at bounding box center [241, 210] width 33 height 9
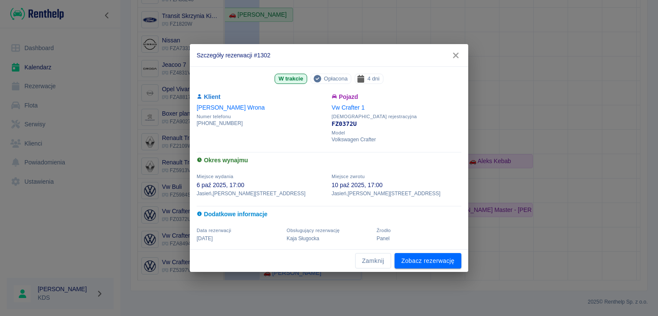
drag, startPoint x: 462, startPoint y: 59, endPoint x: 272, endPoint y: 108, distance: 196.8
click at [462, 60] on button "button" at bounding box center [456, 56] width 18 height 16
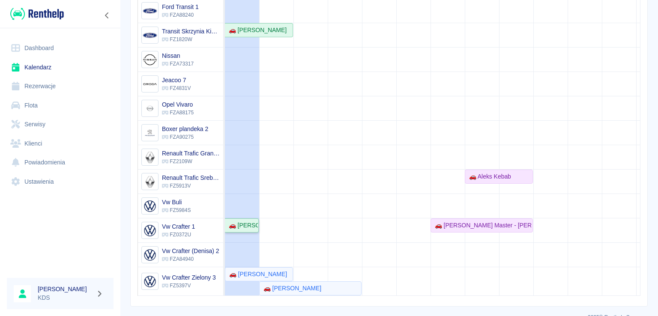
scroll to position [134, 0]
